Goal: Task Accomplishment & Management: Complete application form

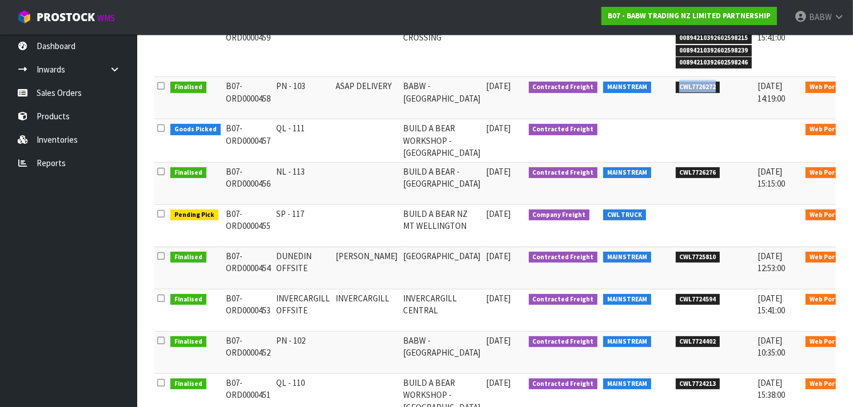
scroll to position [275, 0]
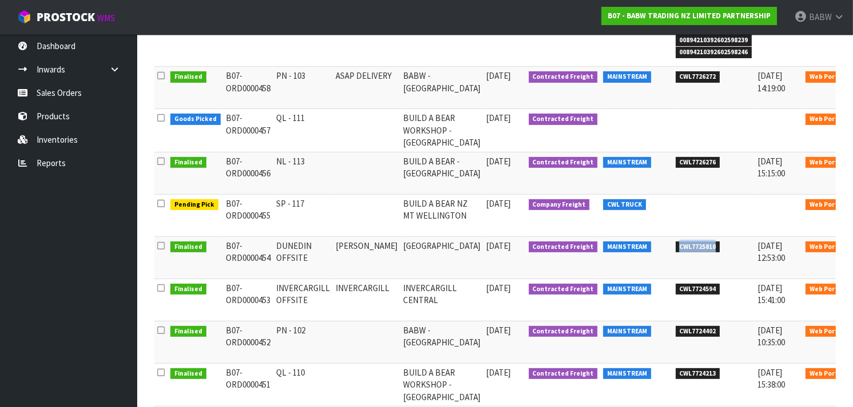
drag, startPoint x: 677, startPoint y: 251, endPoint x: 641, endPoint y: 252, distance: 36.6
click at [675, 252] on span "CWL7725810" at bounding box center [697, 247] width 45 height 11
copy span "CWL7725810"
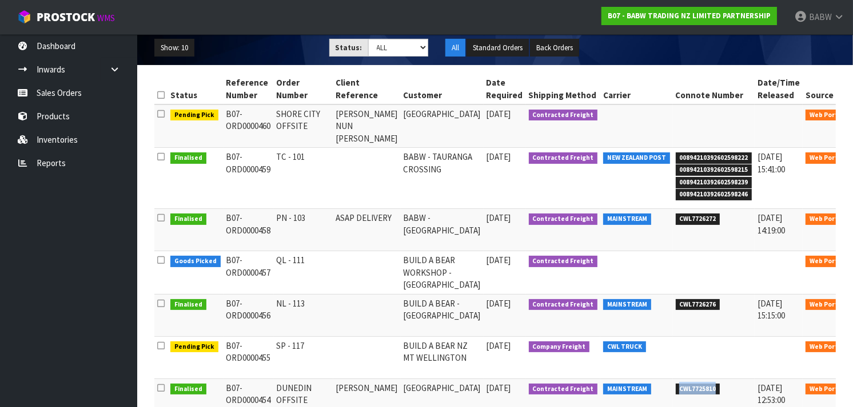
scroll to position [133, 0]
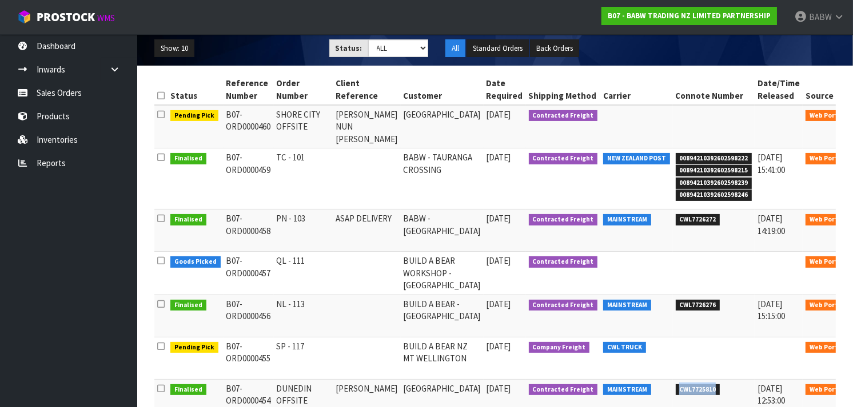
drag, startPoint x: 407, startPoint y: 115, endPoint x: 398, endPoint y: 135, distance: 22.7
click at [401, 135] on td "[GEOGRAPHIC_DATA]" at bounding box center [442, 126] width 83 height 43
drag, startPoint x: 398, startPoint y: 135, endPoint x: 389, endPoint y: 111, distance: 25.5
click at [401, 111] on td "[GEOGRAPHIC_DATA]" at bounding box center [442, 126] width 83 height 43
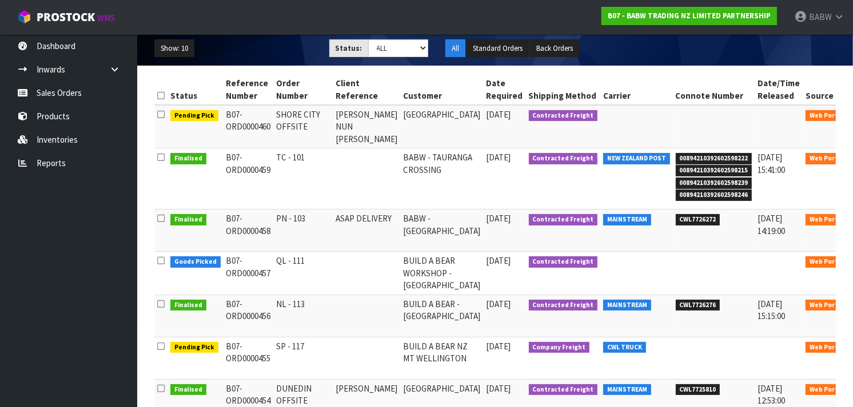
click at [401, 111] on td "[GEOGRAPHIC_DATA]" at bounding box center [442, 126] width 83 height 43
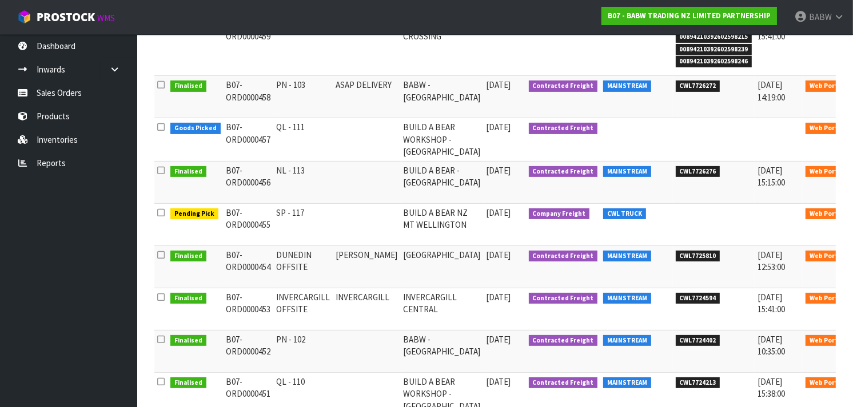
scroll to position [270, 0]
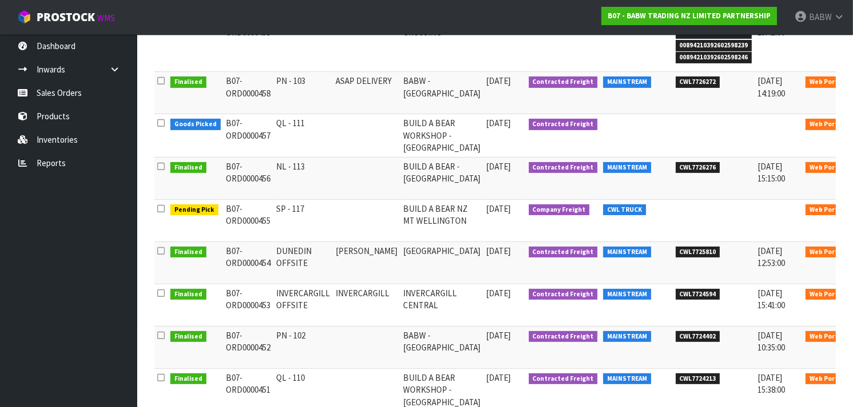
click at [852, 213] on link at bounding box center [865, 212] width 21 height 18
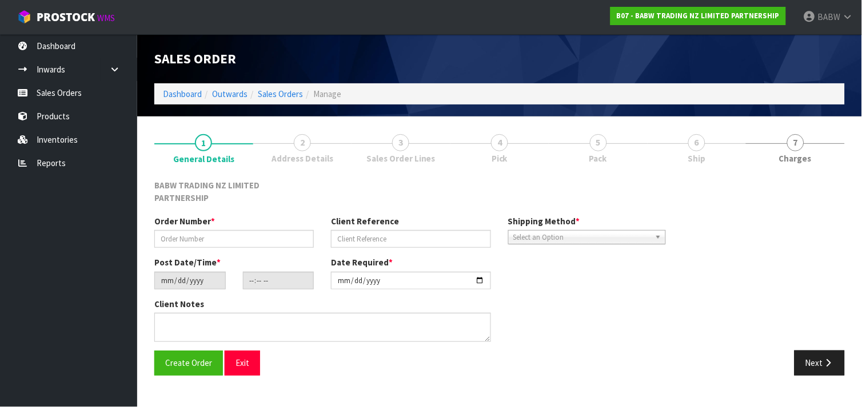
type input "SP - 117"
type input "[DATE]"
type input "13:19:00.000"
type input "[DATE]"
type textarea "CALL/MESSGAE AFTERNOON PRIOR TO MORNING DELIVERY - FRANKI 0273810540, TO MAKE S…"
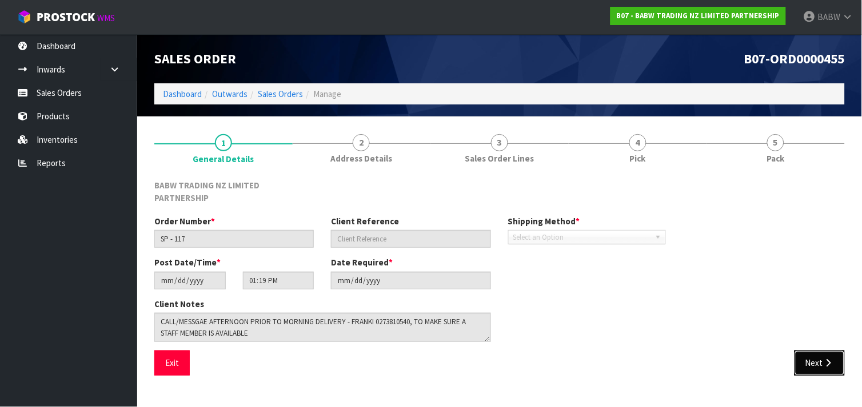
click at [825, 359] on icon "button" at bounding box center [828, 363] width 11 height 9
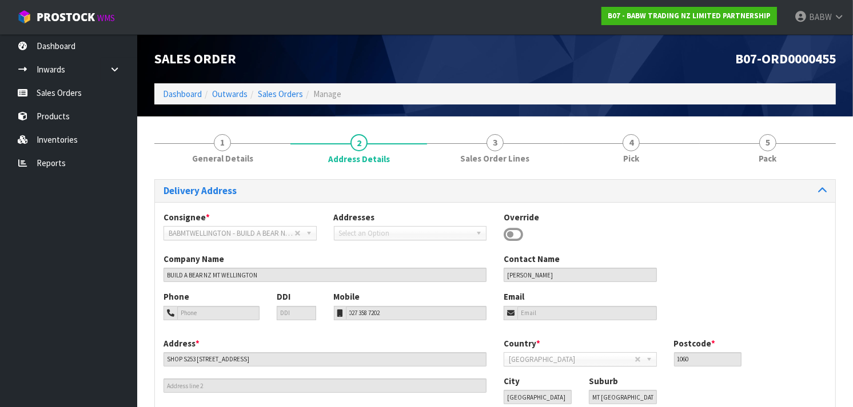
scroll to position [78, 0]
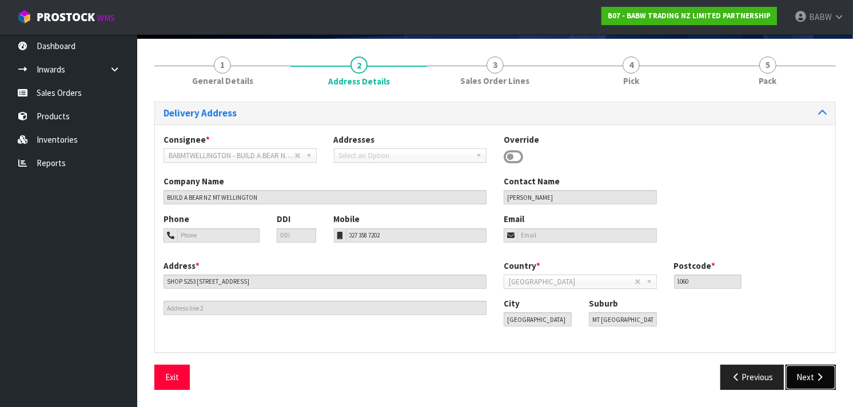
click at [823, 375] on icon "button" at bounding box center [819, 377] width 11 height 9
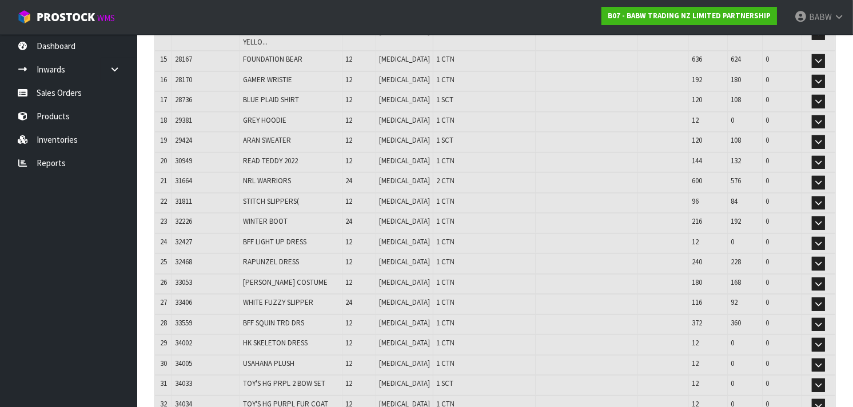
scroll to position [471, 0]
drag, startPoint x: 421, startPoint y: 264, endPoint x: 246, endPoint y: 258, distance: 174.9
click at [246, 274] on tr "26 33053 [PERSON_NAME] COSTUME [PERSON_NAME] COSTUME 12 [MEDICAL_DATA] 1 CTN 18…" at bounding box center [495, 284] width 680 height 21
click at [246, 274] on td "[PERSON_NAME] COSTUME" at bounding box center [291, 284] width 102 height 21
drag, startPoint x: 246, startPoint y: 258, endPoint x: 409, endPoint y: 257, distance: 162.9
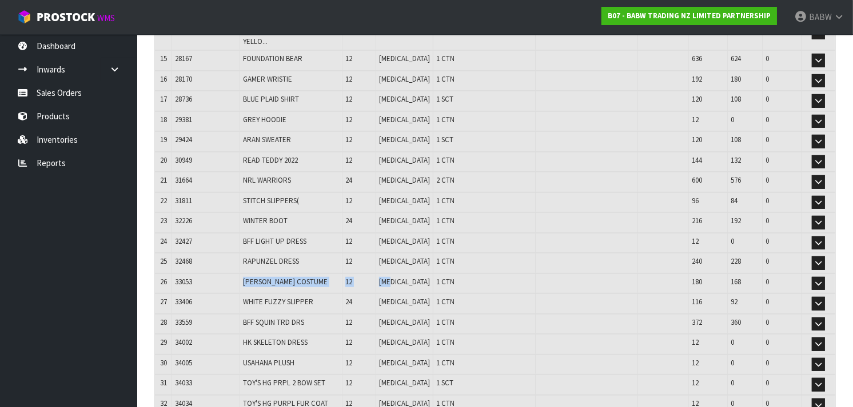
click at [409, 274] on tr "26 33053 [PERSON_NAME] COSTUME [PERSON_NAME] COSTUME 12 [MEDICAL_DATA] 1 CTN 18…" at bounding box center [495, 284] width 680 height 21
click at [409, 274] on td "[MEDICAL_DATA]" at bounding box center [404, 284] width 57 height 21
drag, startPoint x: 409, startPoint y: 257, endPoint x: 263, endPoint y: 262, distance: 145.8
click at [263, 274] on tr "26 33053 [PERSON_NAME] COSTUME [PERSON_NAME] COSTUME 12 [MEDICAL_DATA] 1 CTN 18…" at bounding box center [495, 284] width 680 height 21
click at [263, 277] on span "[PERSON_NAME] COSTUME" at bounding box center [285, 282] width 85 height 10
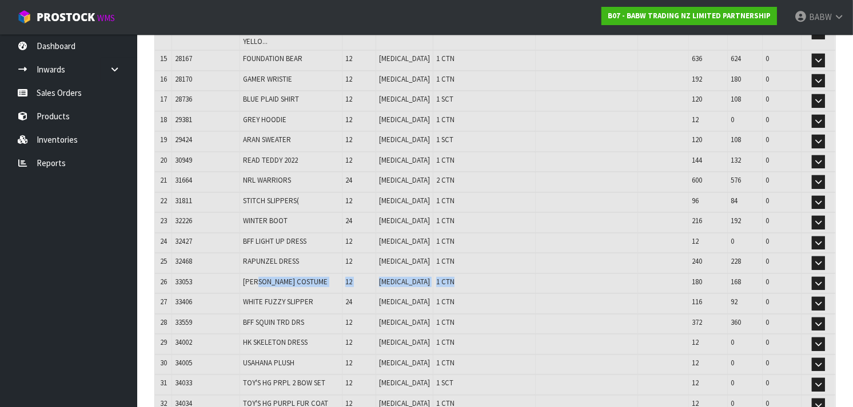
drag, startPoint x: 263, startPoint y: 262, endPoint x: 422, endPoint y: 261, distance: 158.9
click at [422, 274] on tr "26 33053 [PERSON_NAME] COSTUME 12 [MEDICAL_DATA] 1 CTN 180 168 0 Edit" at bounding box center [495, 284] width 680 height 21
click at [436, 277] on span "1 CTN" at bounding box center [445, 282] width 18 height 10
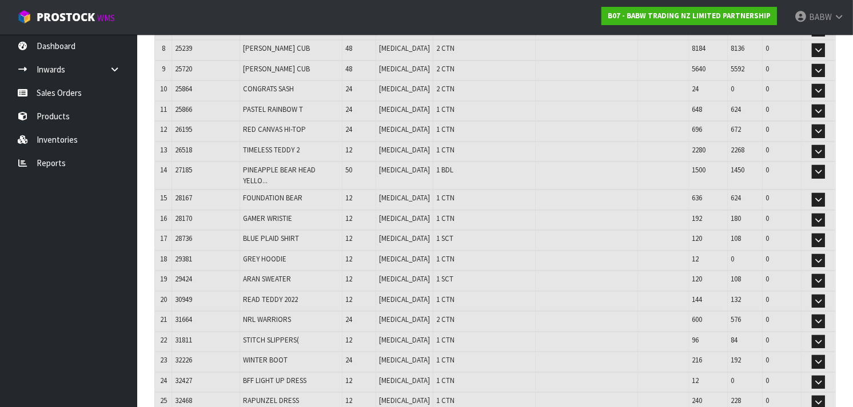
scroll to position [331, 0]
click at [436, 275] on span "1 SCT" at bounding box center [444, 280] width 17 height 10
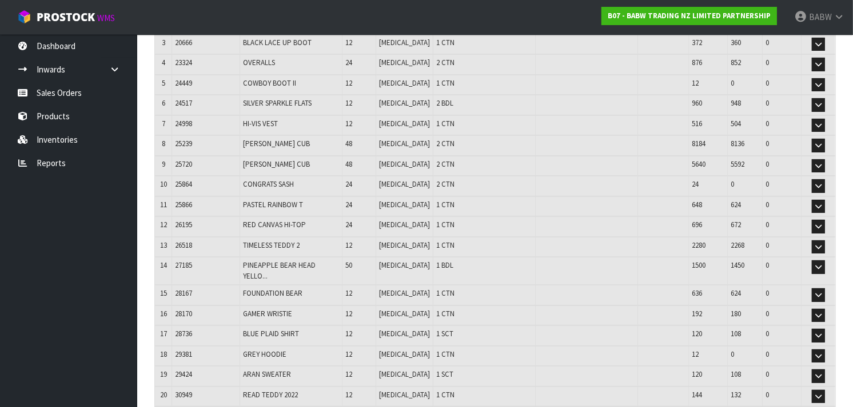
scroll to position [270, 0]
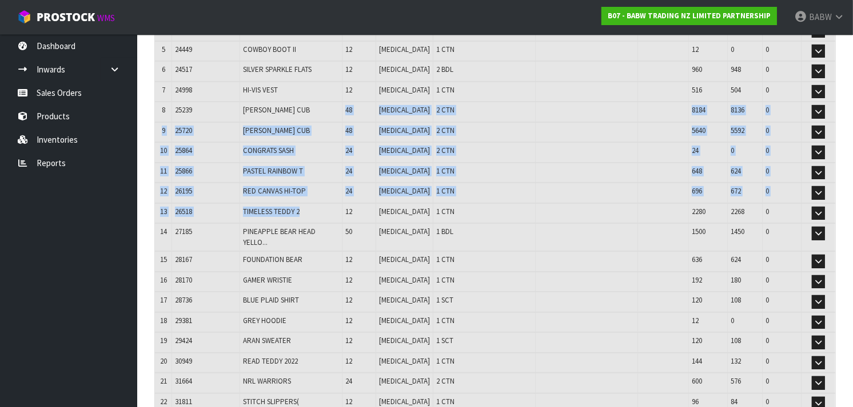
drag, startPoint x: 307, startPoint y: 117, endPoint x: 318, endPoint y: 217, distance: 101.1
click at [318, 217] on table "# Product Code Product Name Quantity Ordered Pick Review Serial No. / Batch No.…" at bounding box center [495, 406] width 680 height 947
click at [318, 223] on td "PINEAPPLE BEAR HEAD YELLO..." at bounding box center [291, 237] width 102 height 28
drag, startPoint x: 318, startPoint y: 217, endPoint x: 311, endPoint y: 104, distance: 113.3
click at [311, 104] on table "# Product Code Product Name Quantity Ordered Pick Review Serial No. / Batch No.…" at bounding box center [495, 406] width 680 height 947
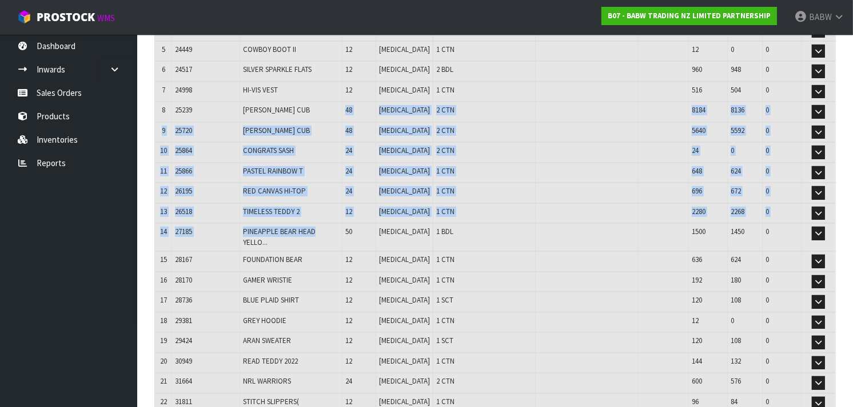
click at [311, 104] on td "[PERSON_NAME] CUB" at bounding box center [291, 112] width 102 height 21
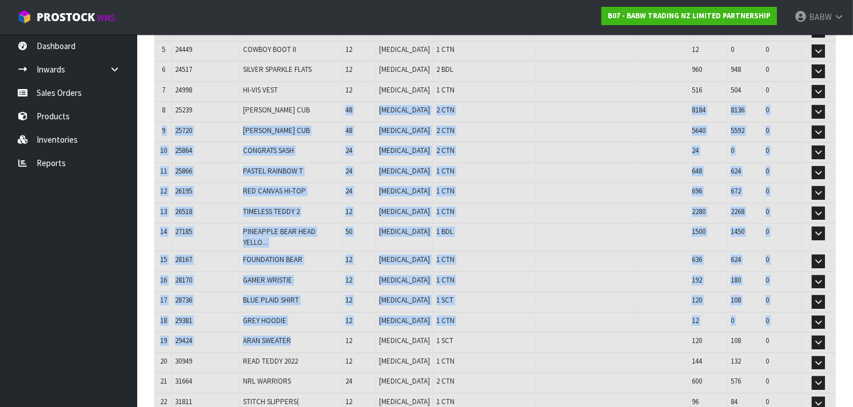
drag, startPoint x: 311, startPoint y: 104, endPoint x: 311, endPoint y: 317, distance: 212.6
click at [311, 317] on table "# Product Code Product Name Quantity Ordered Pick Review Serial No. / Batch No.…" at bounding box center [495, 406] width 680 height 947
click at [311, 333] on td "ARAN SWEATER" at bounding box center [291, 343] width 102 height 21
drag, startPoint x: 311, startPoint y: 317, endPoint x: 304, endPoint y: 129, distance: 188.1
click at [304, 129] on table "# Product Code Product Name Quantity Ordered Pick Review Serial No. / Batch No.…" at bounding box center [495, 406] width 680 height 947
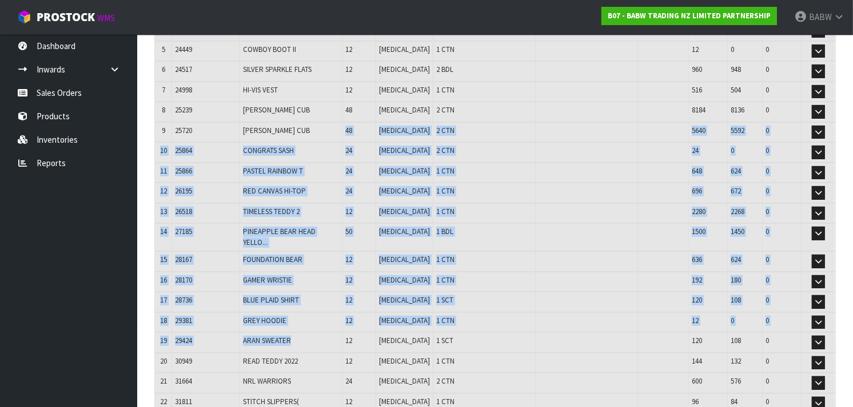
click at [291, 176] on td "PASTEL RAINBOW T" at bounding box center [291, 173] width 102 height 21
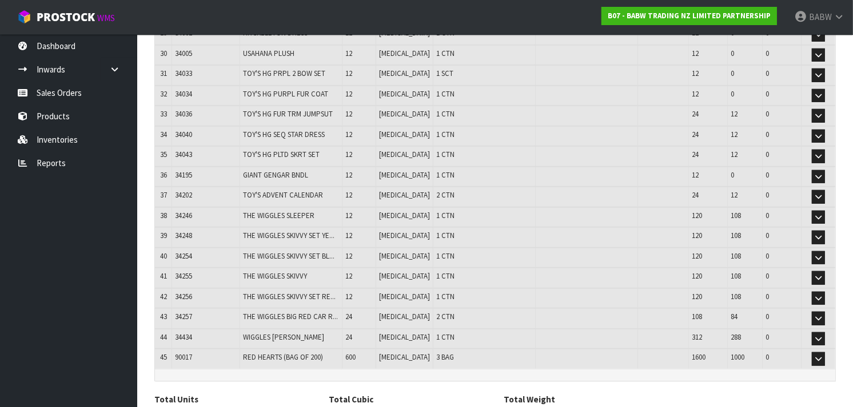
scroll to position [782, 0]
